Goal: Navigation & Orientation: Find specific page/section

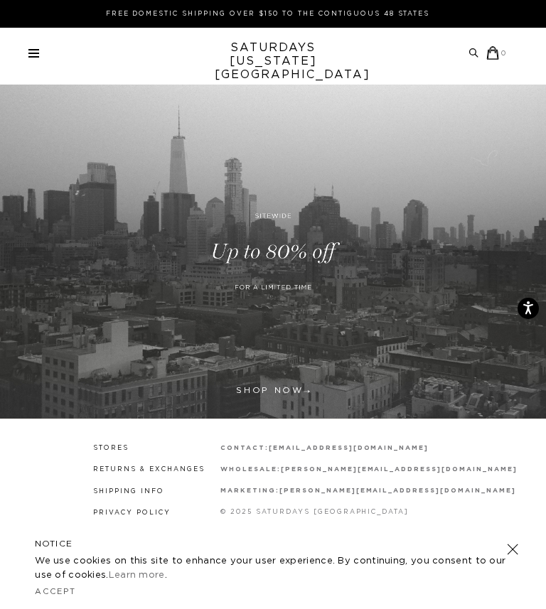
scroll to position [16, 0]
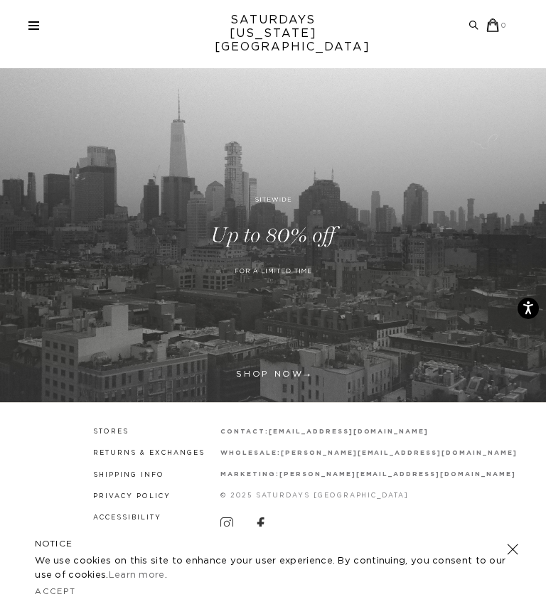
click at [41, 28] on div "Archive Sale Men's Tees Shirts Shorts Swim Knitwear Pants Sweats" at bounding box center [267, 25] width 479 height 14
click at [39, 28] on div "Archive Sale Men's Tees Shirts Shorts Swim Knitwear Pants Sweats" at bounding box center [267, 25] width 479 height 14
click at [26, 30] on div "Archive Sale Men's Tees Shirts Shorts Swim Knitwear Pants Sweats Women's" at bounding box center [273, 25] width 546 height 14
click at [31, 26] on span at bounding box center [33, 25] width 11 height 1
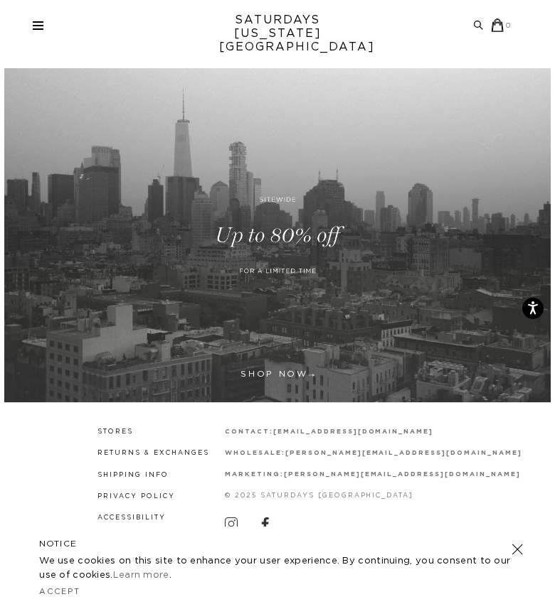
scroll to position [0, 0]
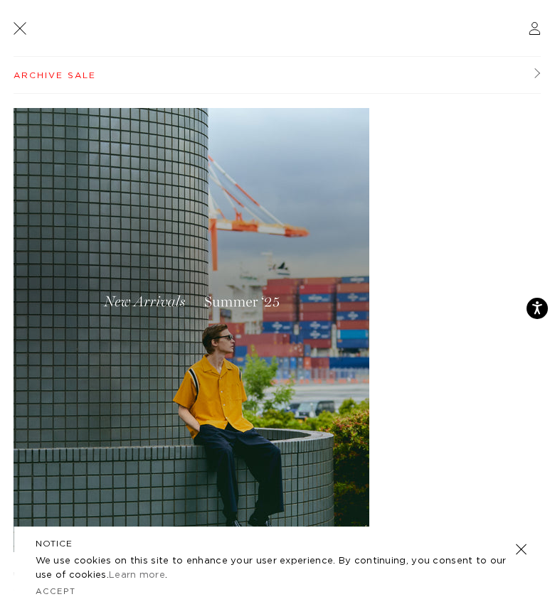
click at [123, 297] on img at bounding box center [192, 330] width 356 height 444
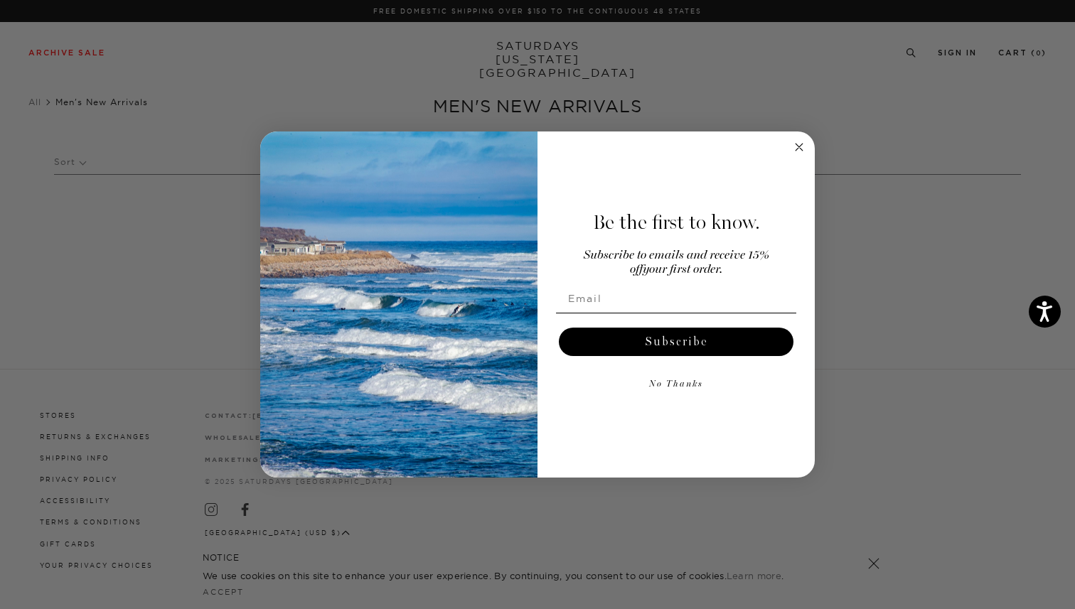
click at [554, 149] on circle "Close dialog" at bounding box center [799, 147] width 16 height 16
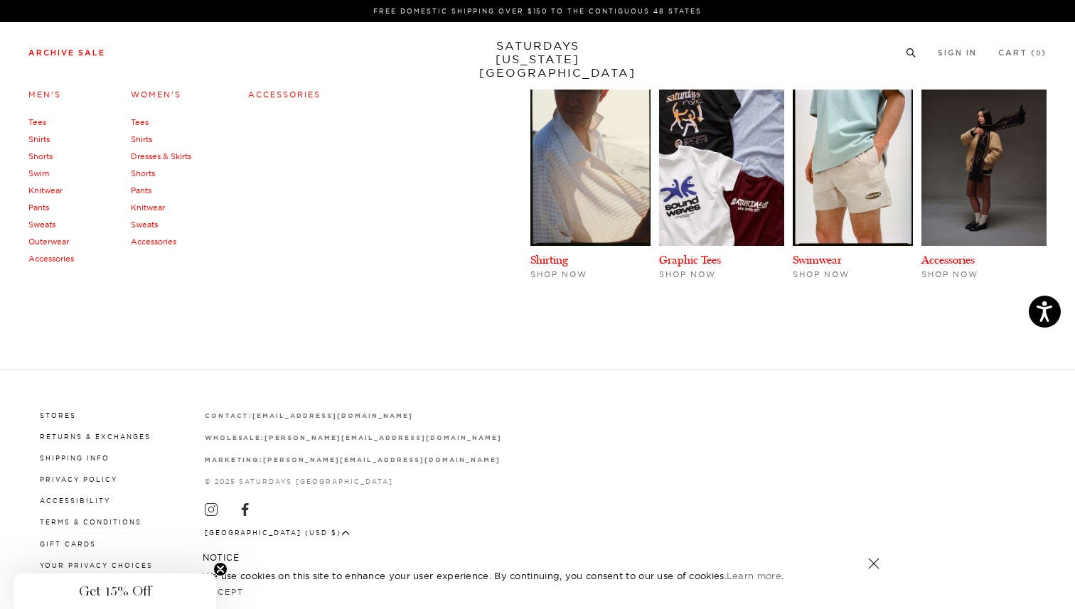
click at [38, 122] on link "Tees" at bounding box center [37, 122] width 18 height 10
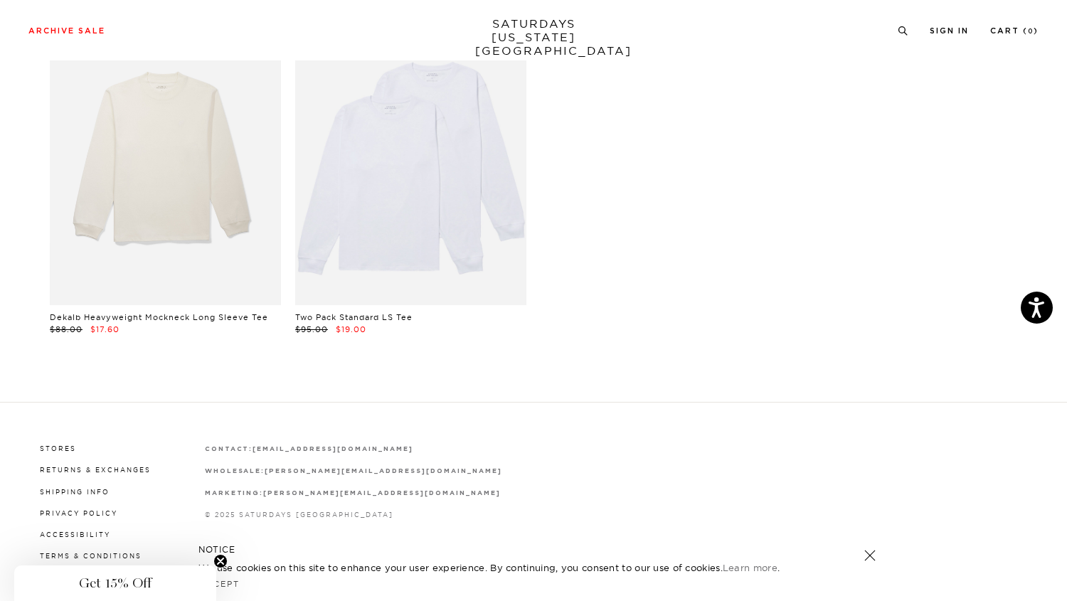
scroll to position [2594, 0]
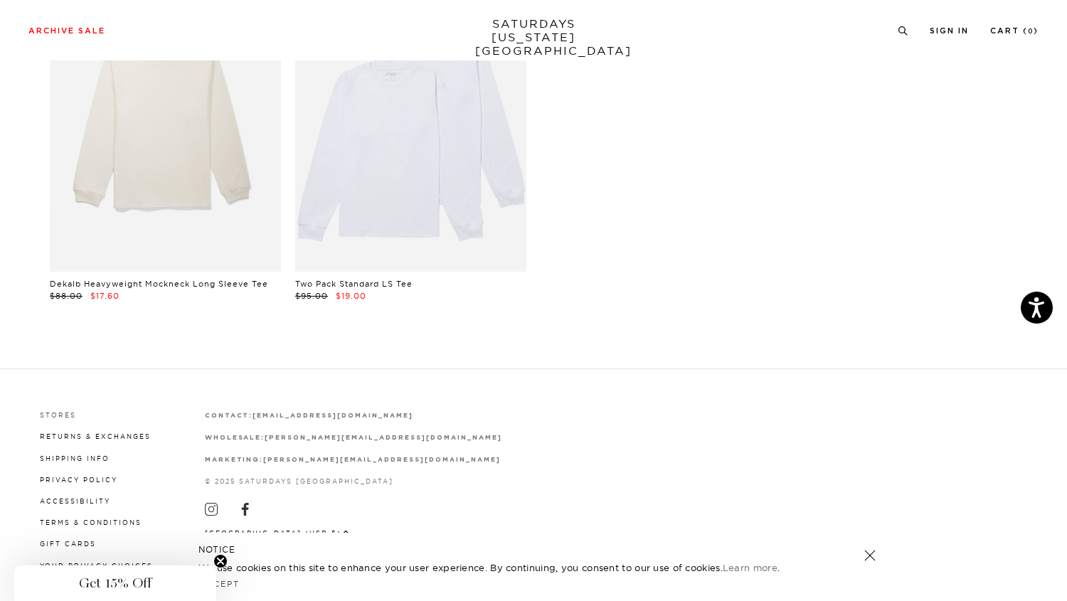
click at [46, 415] on link "Stores" at bounding box center [58, 415] width 36 height 8
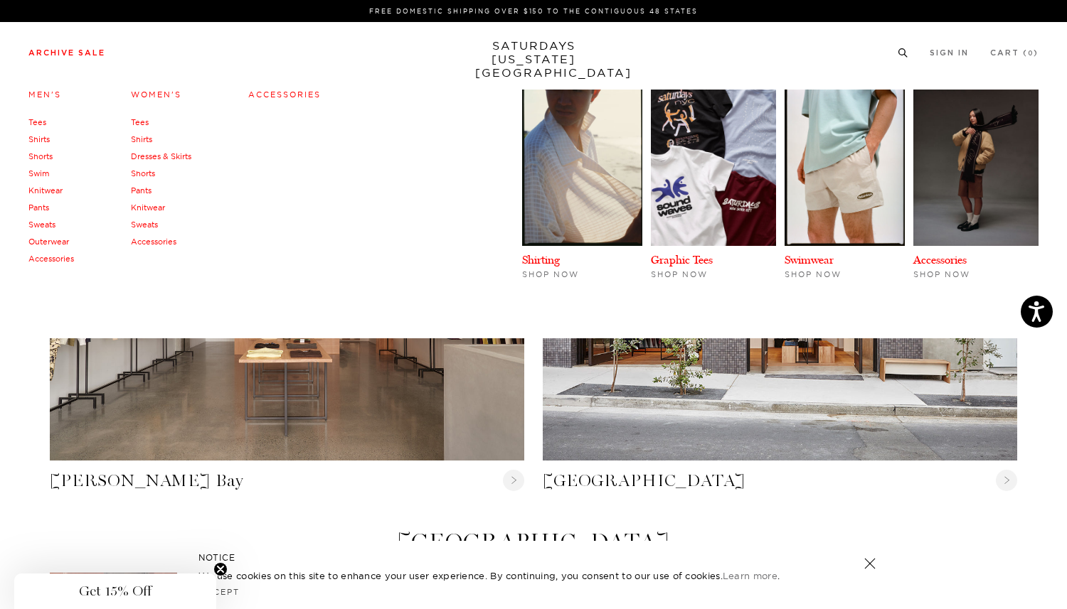
click at [38, 209] on link "Pants" at bounding box center [38, 208] width 21 height 10
